Goal: Navigation & Orientation: Find specific page/section

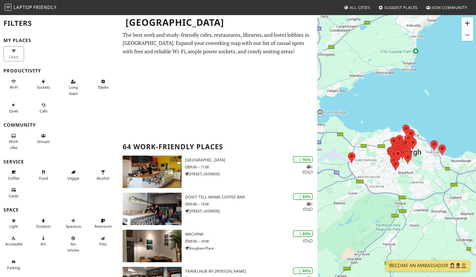
click at [466, 20] on button "Zoom in" at bounding box center [468, 23] width 12 height 12
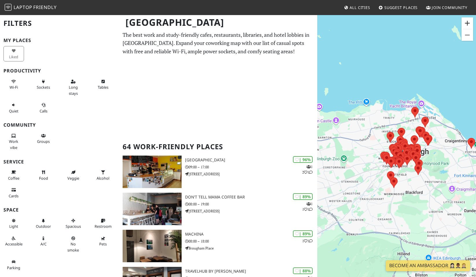
click at [467, 24] on button "Zoom in" at bounding box center [468, 23] width 12 height 12
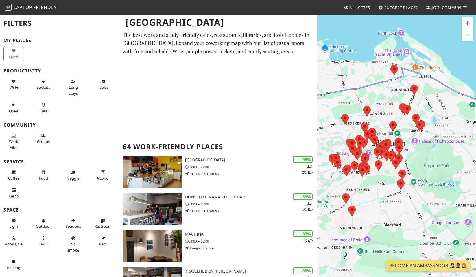
drag, startPoint x: 456, startPoint y: 163, endPoint x: 416, endPoint y: 157, distance: 40.8
click at [416, 157] on div "To navigate, press the arrow keys." at bounding box center [396, 152] width 159 height 277
click at [469, 24] on button "Zoom in" at bounding box center [468, 23] width 12 height 12
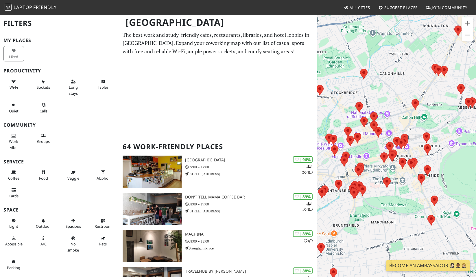
drag, startPoint x: 426, startPoint y: 158, endPoint x: 454, endPoint y: 153, distance: 27.9
click at [454, 153] on div "To navigate, press the arrow keys." at bounding box center [396, 152] width 159 height 277
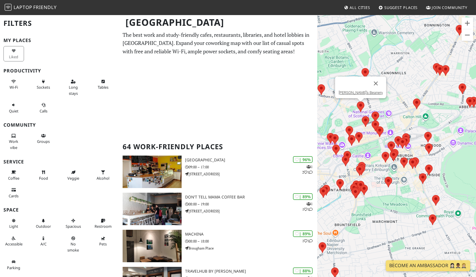
click at [360, 107] on img at bounding box center [361, 106] width 8 height 11
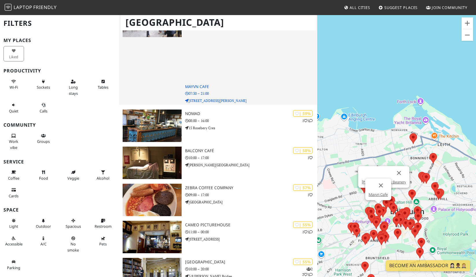
scroll to position [1417, 0]
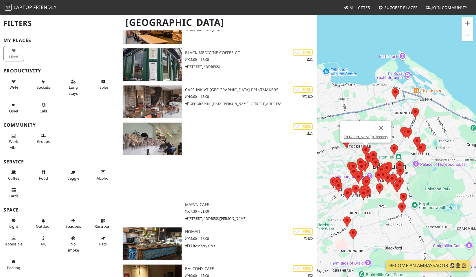
drag, startPoint x: 461, startPoint y: 196, endPoint x: 440, endPoint y: 149, distance: 51.4
click at [440, 149] on div "To navigate, press the arrow keys. Leo's Beanery" at bounding box center [396, 152] width 159 height 277
click at [10, 88] on span "Wi-Fi" at bounding box center [14, 86] width 8 height 5
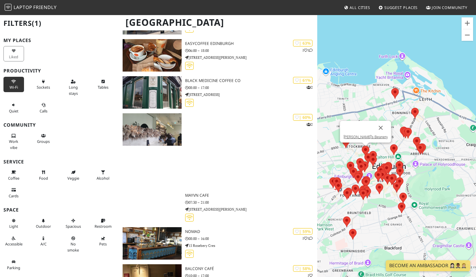
scroll to position [1066, 0]
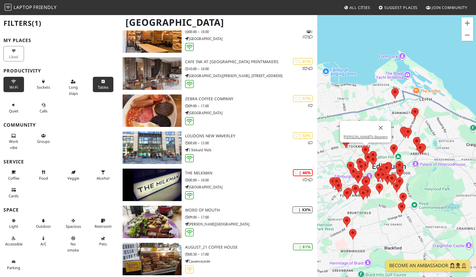
click at [102, 80] on button "Tables" at bounding box center [103, 84] width 21 height 15
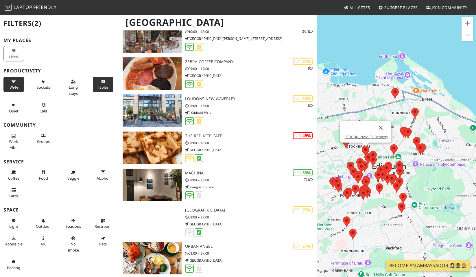
scroll to position [1029, 0]
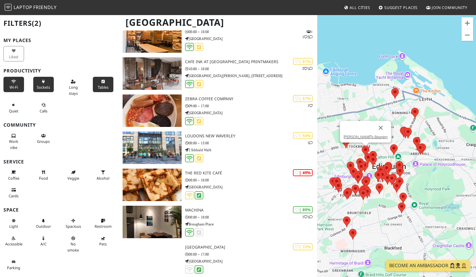
click at [42, 85] on span "Sockets" at bounding box center [43, 86] width 13 height 5
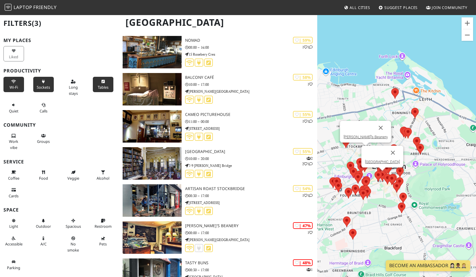
scroll to position [1492, 0]
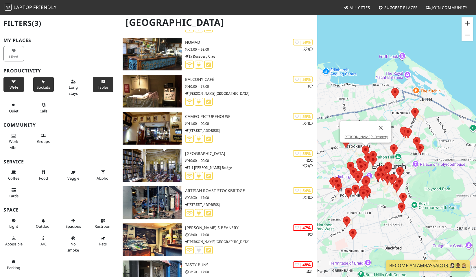
click at [470, 23] on button "Zoom in" at bounding box center [468, 23] width 12 height 12
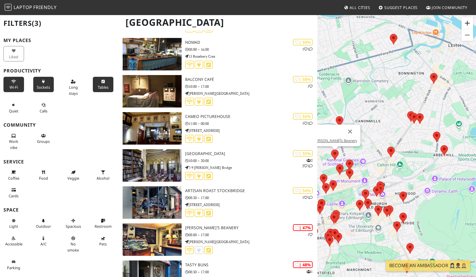
click at [470, 23] on button "Zoom in" at bounding box center [468, 23] width 12 height 12
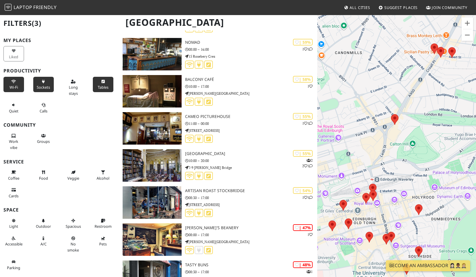
drag, startPoint x: 409, startPoint y: 199, endPoint x: 419, endPoint y: 160, distance: 39.7
click at [419, 160] on div "To navigate, press the arrow keys. Leo's Beanery" at bounding box center [396, 152] width 159 height 277
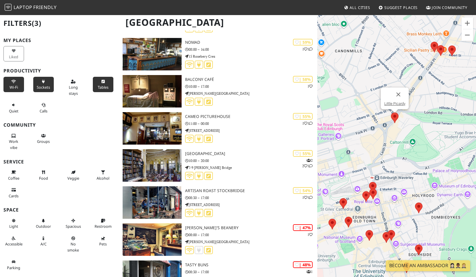
click at [397, 116] on img at bounding box center [395, 117] width 8 height 11
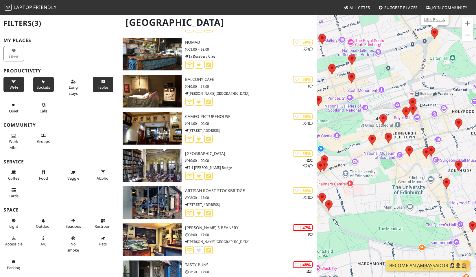
drag, startPoint x: 404, startPoint y: 168, endPoint x: 444, endPoint y: 83, distance: 94.1
click at [444, 83] on div "To navigate, press the arrow keys. Little Picardy" at bounding box center [396, 152] width 159 height 277
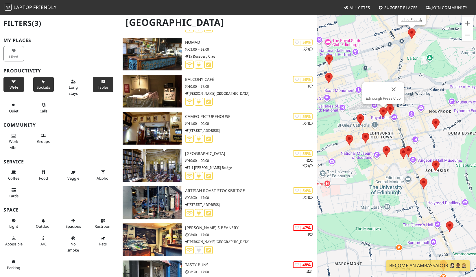
click at [382, 110] on img at bounding box center [383, 112] width 8 height 11
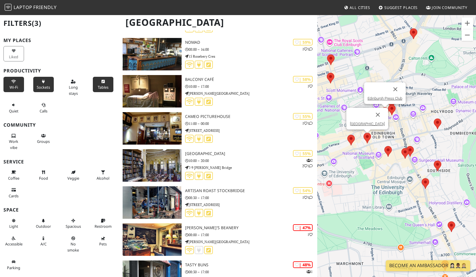
click at [368, 135] on img at bounding box center [368, 137] width 8 height 11
click at [391, 150] on img at bounding box center [388, 151] width 8 height 11
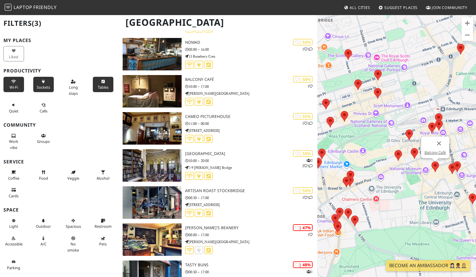
drag, startPoint x: 395, startPoint y: 76, endPoint x: 440, endPoint y: 91, distance: 47.4
click at [440, 91] on div "To navigate, press the arrow keys. Balcony Café" at bounding box center [396, 152] width 159 height 277
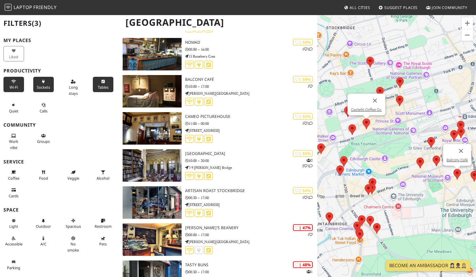
click at [366, 122] on img at bounding box center [367, 123] width 8 height 11
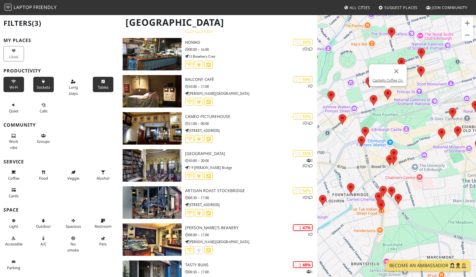
drag, startPoint x: 368, startPoint y: 148, endPoint x: 399, endPoint y: 111, distance: 47.7
click at [399, 111] on div "To navigate, press the arrow keys. Castello Coffee Co." at bounding box center [396, 152] width 159 height 277
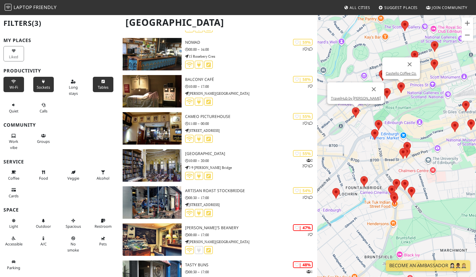
click at [353, 112] on img at bounding box center [356, 112] width 8 height 11
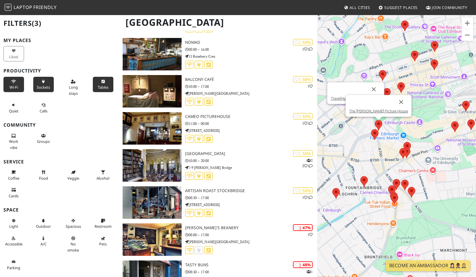
click at [378, 125] on img at bounding box center [379, 125] width 8 height 11
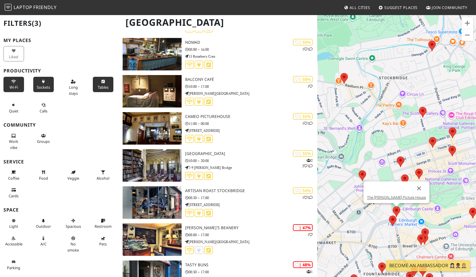
drag, startPoint x: 427, startPoint y: 127, endPoint x: 445, endPoint y: 214, distance: 88.9
click at [445, 214] on div "To navigate, press the arrow keys. The [PERSON_NAME][GEOGRAPHIC_DATA]" at bounding box center [396, 152] width 159 height 277
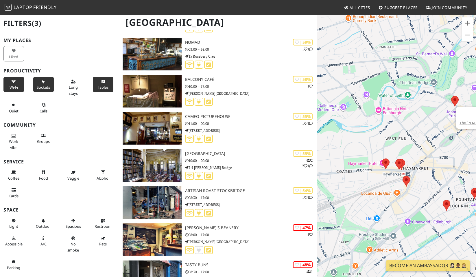
drag, startPoint x: 333, startPoint y: 193, endPoint x: 410, endPoint y: 119, distance: 107.0
click at [410, 119] on div "To navigate, press the arrow keys. The [PERSON_NAME][GEOGRAPHIC_DATA]" at bounding box center [396, 152] width 159 height 277
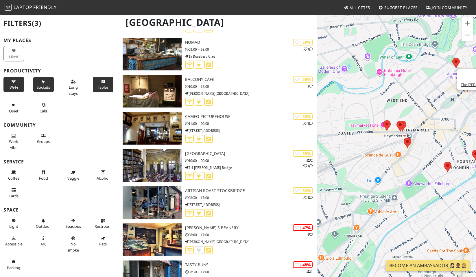
drag, startPoint x: 410, startPoint y: 198, endPoint x: 417, endPoint y: 155, distance: 43.9
click at [413, 158] on div "To navigate, press the arrow keys. The [PERSON_NAME][GEOGRAPHIC_DATA]" at bounding box center [396, 152] width 159 height 277
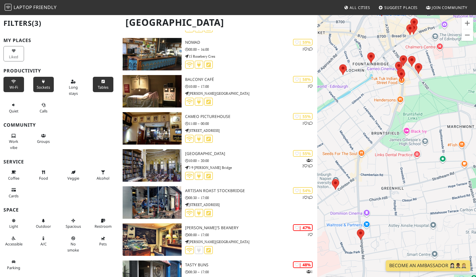
drag, startPoint x: 423, startPoint y: 134, endPoint x: 344, endPoint y: 39, distance: 123.6
click at [344, 39] on div "To navigate, press the arrow keys. The [PERSON_NAME][GEOGRAPHIC_DATA]" at bounding box center [396, 152] width 159 height 277
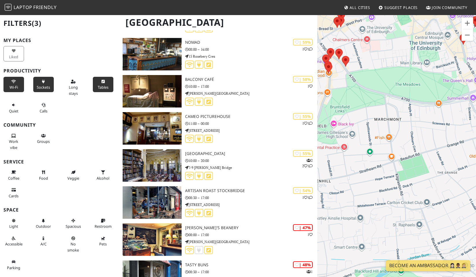
drag, startPoint x: 451, startPoint y: 93, endPoint x: 377, endPoint y: 54, distance: 84.1
click at [377, 54] on div "To navigate, press the arrow keys. The [PERSON_NAME][GEOGRAPHIC_DATA]" at bounding box center [396, 152] width 159 height 277
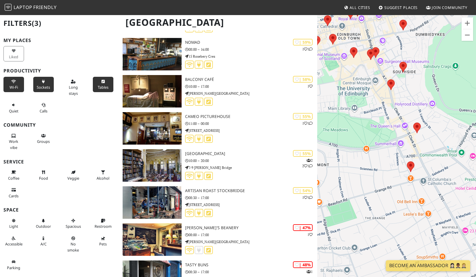
drag, startPoint x: 428, startPoint y: 95, endPoint x: 355, endPoint y: 143, distance: 86.9
click at [353, 143] on div "To navigate, press the arrow keys. The [PERSON_NAME][GEOGRAPHIC_DATA]" at bounding box center [396, 152] width 159 height 277
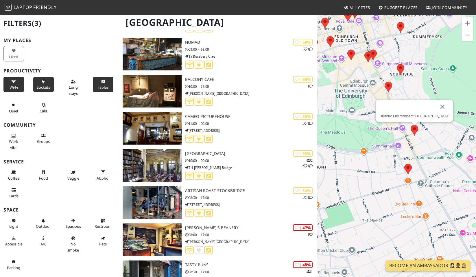
click at [413, 129] on img at bounding box center [415, 130] width 8 height 11
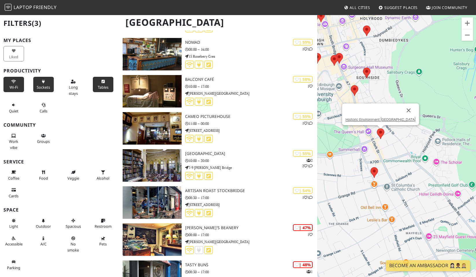
drag, startPoint x: 429, startPoint y: 147, endPoint x: 393, endPoint y: 150, distance: 35.4
click at [393, 150] on div "To navigate, press the arrow keys. Historic Environment [GEOGRAPHIC_DATA]" at bounding box center [396, 152] width 159 height 277
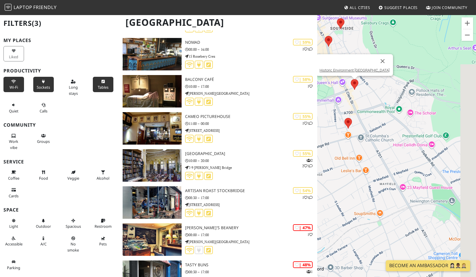
drag, startPoint x: 408, startPoint y: 167, endPoint x: 399, endPoint y: 150, distance: 19.0
click at [399, 150] on div "To navigate, press the arrow keys. Historic Environment [GEOGRAPHIC_DATA]" at bounding box center [396, 152] width 159 height 277
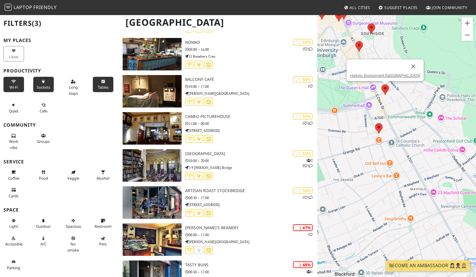
drag, startPoint x: 393, startPoint y: 81, endPoint x: 454, endPoint y: 138, distance: 83.5
click at [454, 138] on div "To navigate, press the arrow keys. Historic Environment [GEOGRAPHIC_DATA]" at bounding box center [396, 152] width 159 height 277
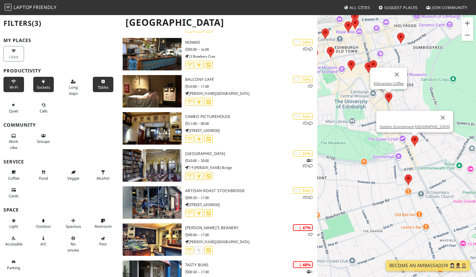
click at [387, 99] on img at bounding box center [389, 97] width 8 height 11
click at [391, 96] on img at bounding box center [389, 97] width 8 height 11
click at [408, 97] on div "To navigate, press the arrow keys. Kilimanjaro Coffee" at bounding box center [396, 152] width 159 height 277
click at [397, 75] on button "Close" at bounding box center [397, 74] width 14 height 14
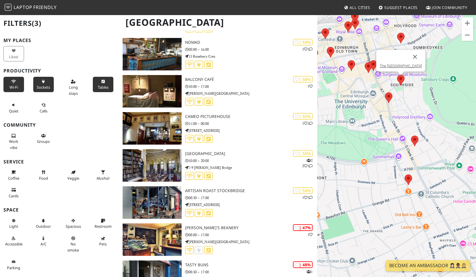
click at [401, 81] on img at bounding box center [401, 80] width 8 height 11
drag, startPoint x: 352, startPoint y: 134, endPoint x: 382, endPoint y: 161, distance: 40.5
click at [382, 161] on div "To navigate, press the arrow keys. The [GEOGRAPHIC_DATA]" at bounding box center [396, 152] width 159 height 277
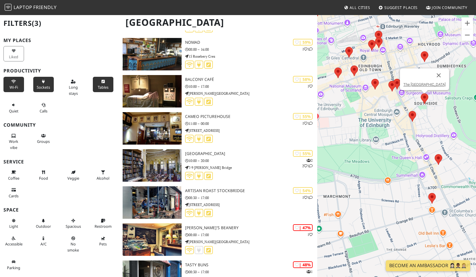
drag, startPoint x: 372, startPoint y: 110, endPoint x: 396, endPoint y: 124, distance: 27.6
click at [396, 128] on div "To navigate, press the arrow keys. The [GEOGRAPHIC_DATA]" at bounding box center [396, 152] width 159 height 277
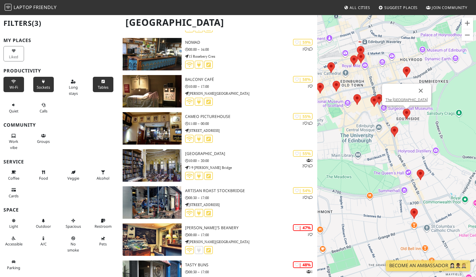
drag, startPoint x: 395, startPoint y: 122, endPoint x: 359, endPoint y: 149, distance: 45.4
click at [359, 149] on div "To navigate, press the arrow keys. The [GEOGRAPHIC_DATA]" at bounding box center [396, 152] width 159 height 277
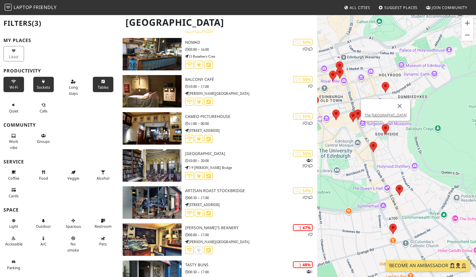
click at [447, 132] on div "To navigate, press the arrow keys. The [GEOGRAPHIC_DATA]" at bounding box center [396, 152] width 159 height 277
click at [395, 104] on button "Close" at bounding box center [400, 106] width 14 height 14
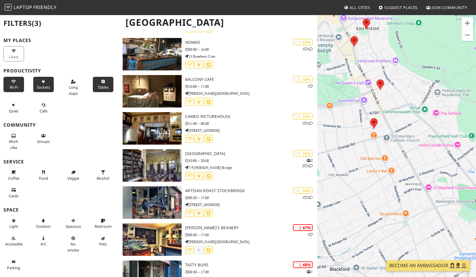
drag, startPoint x: 430, startPoint y: 137, endPoint x: 411, endPoint y: 79, distance: 61.3
click at [411, 79] on div "To navigate, press the arrow keys." at bounding box center [396, 152] width 159 height 277
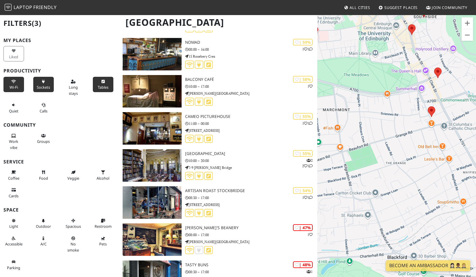
drag, startPoint x: 382, startPoint y: 161, endPoint x: 474, endPoint y: 147, distance: 94.0
click at [474, 147] on div "To navigate, press the arrow keys." at bounding box center [396, 152] width 159 height 277
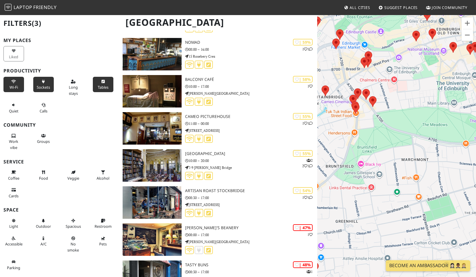
drag, startPoint x: 405, startPoint y: 108, endPoint x: 440, endPoint y: 155, distance: 59.1
click at [440, 155] on div "To navigate, press the arrow keys." at bounding box center [396, 152] width 159 height 277
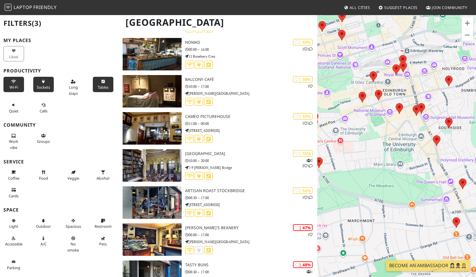
drag, startPoint x: 419, startPoint y: 102, endPoint x: 364, endPoint y: 163, distance: 82.4
click at [364, 163] on div "To navigate, press the arrow keys." at bounding box center [396, 152] width 159 height 277
click at [465, 25] on button "Zoom in" at bounding box center [468, 23] width 12 height 12
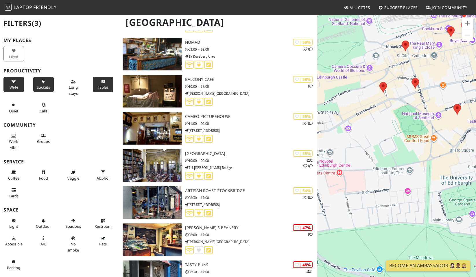
drag, startPoint x: 413, startPoint y: 50, endPoint x: 469, endPoint y: 92, distance: 69.7
click at [469, 92] on div "To navigate, press the arrow keys." at bounding box center [396, 152] width 159 height 277
click at [469, 38] on button "Zoom out" at bounding box center [468, 35] width 12 height 12
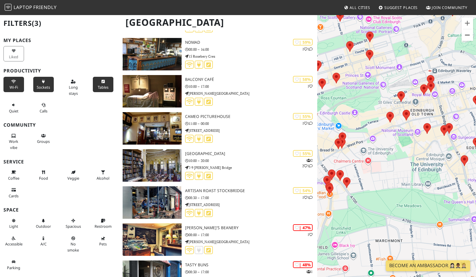
click at [469, 38] on button "Zoom out" at bounding box center [468, 35] width 12 height 12
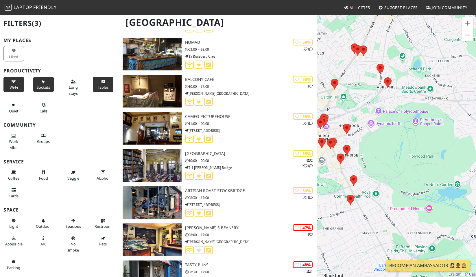
drag, startPoint x: 431, startPoint y: 204, endPoint x: 341, endPoint y: 197, distance: 90.0
click at [340, 201] on div "To navigate, press the arrow keys." at bounding box center [396, 152] width 159 height 277
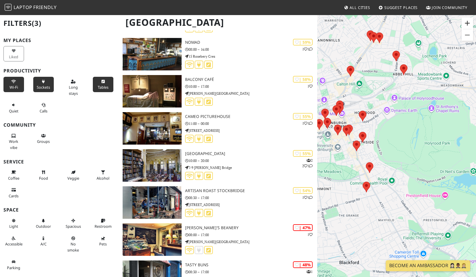
click at [466, 21] on button "Zoom in" at bounding box center [468, 23] width 12 height 12
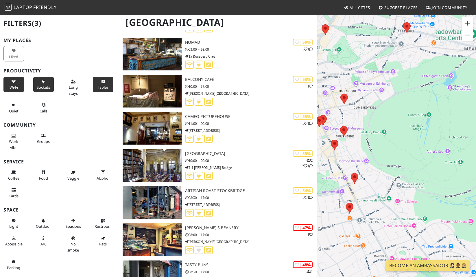
click at [466, 21] on button "Zoom in" at bounding box center [468, 23] width 12 height 12
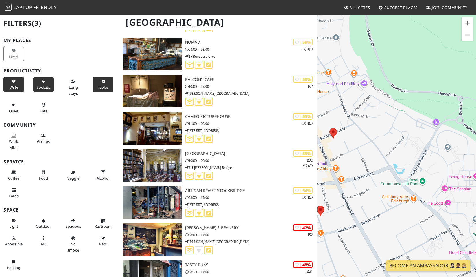
drag, startPoint x: 373, startPoint y: 184, endPoint x: 419, endPoint y: 91, distance: 104.4
click at [419, 91] on div "To navigate, press the arrow keys." at bounding box center [396, 152] width 159 height 277
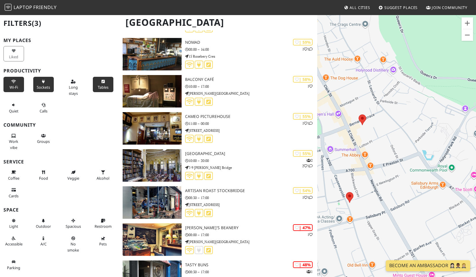
drag, startPoint x: 371, startPoint y: 145, endPoint x: 409, endPoint y: 131, distance: 40.4
click at [409, 131] on div "To navigate, press the arrow keys." at bounding box center [396, 152] width 159 height 277
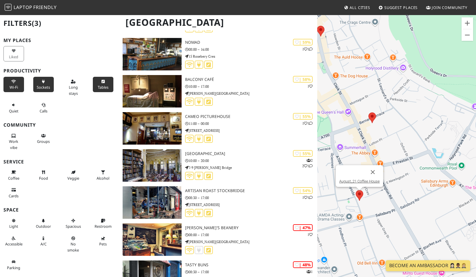
click at [359, 195] on img at bounding box center [360, 195] width 8 height 11
click at [359, 180] on link "August_21 Coffee House" at bounding box center [359, 181] width 40 height 4
